Goal: Transaction & Acquisition: Purchase product/service

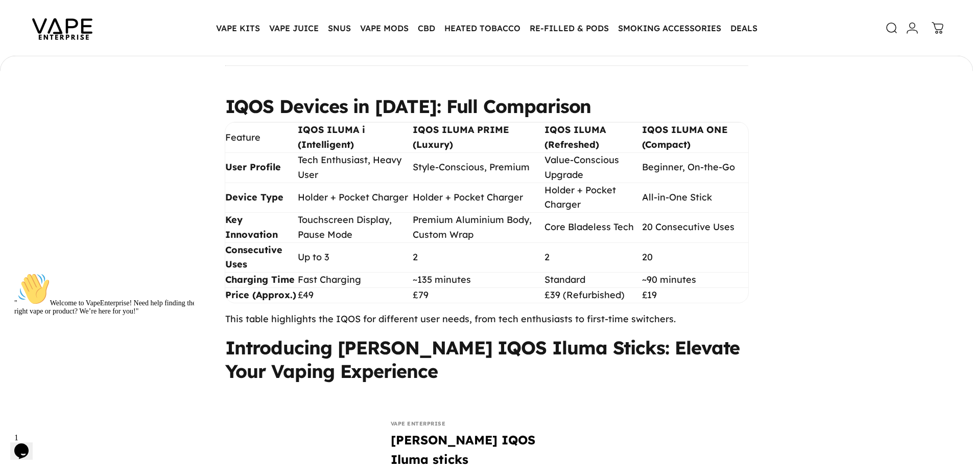
scroll to position [1022, 0]
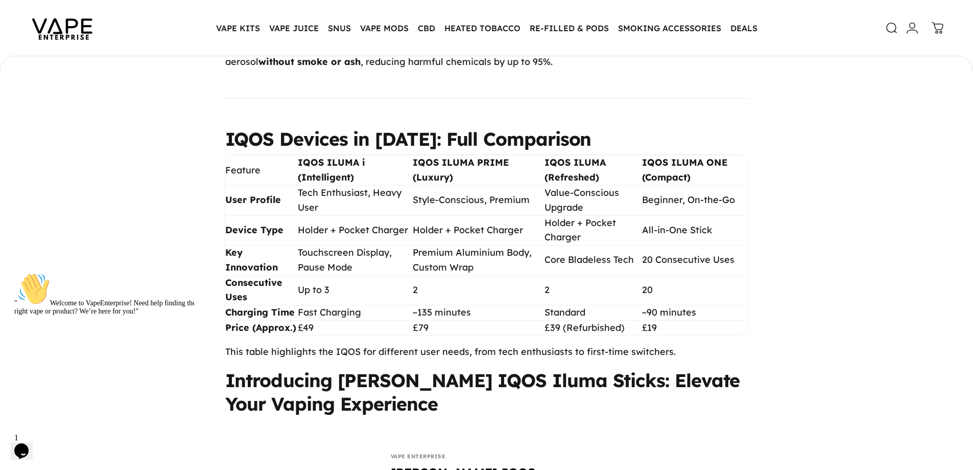
click at [86, 21] on img at bounding box center [62, 28] width 92 height 48
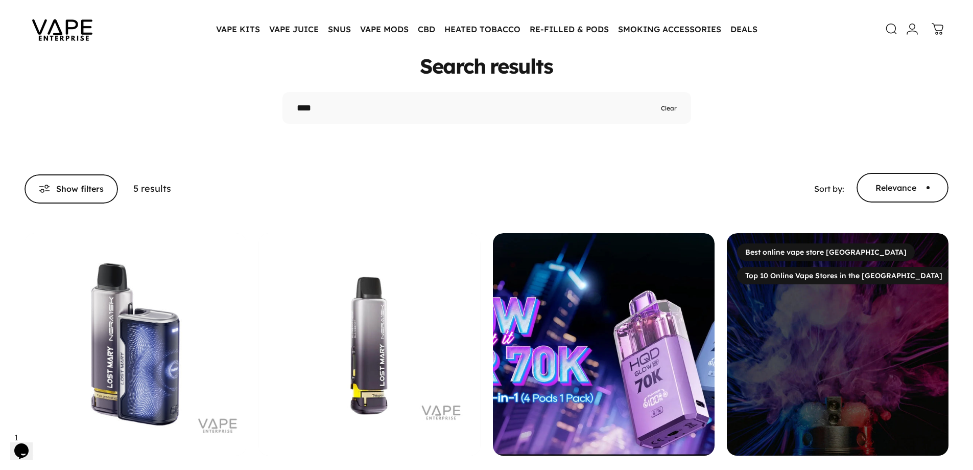
click at [886, 29] on icon at bounding box center [891, 29] width 12 height 12
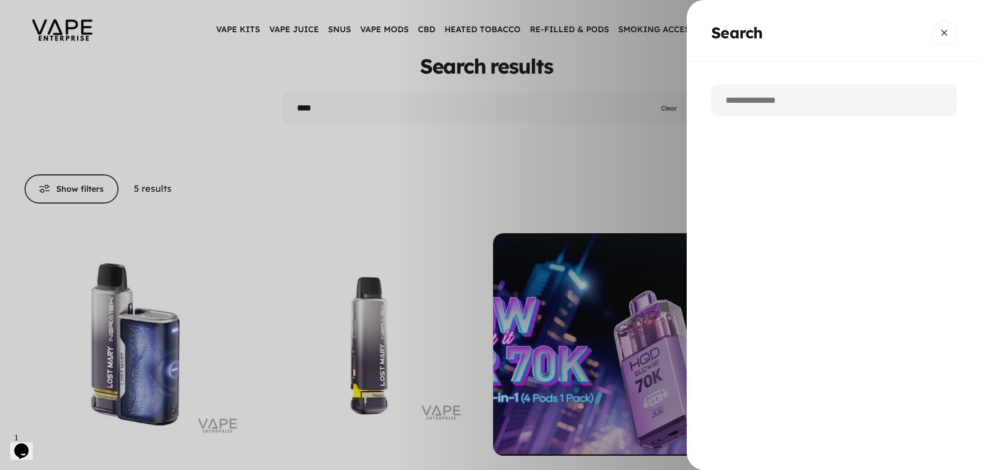
click at [785, 96] on input "Search" at bounding box center [833, 100] width 245 height 32
type input "*****"
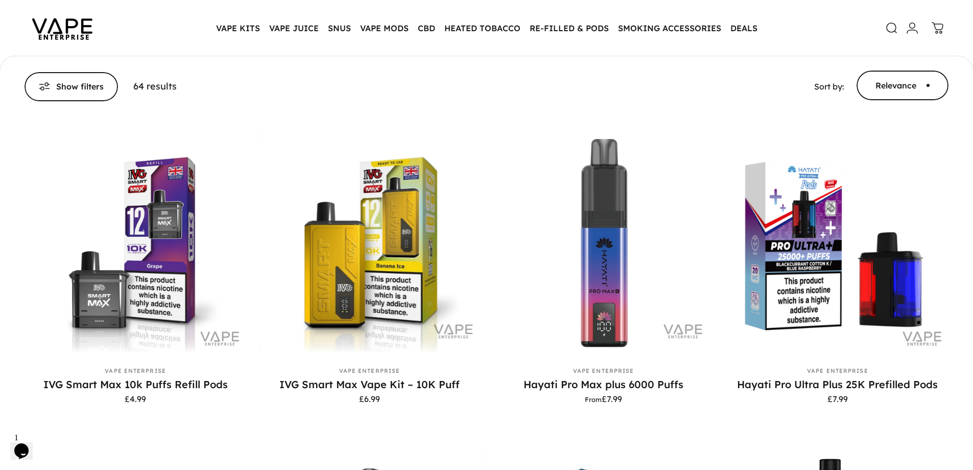
scroll to position [202, 0]
